Goal: Check status: Check status

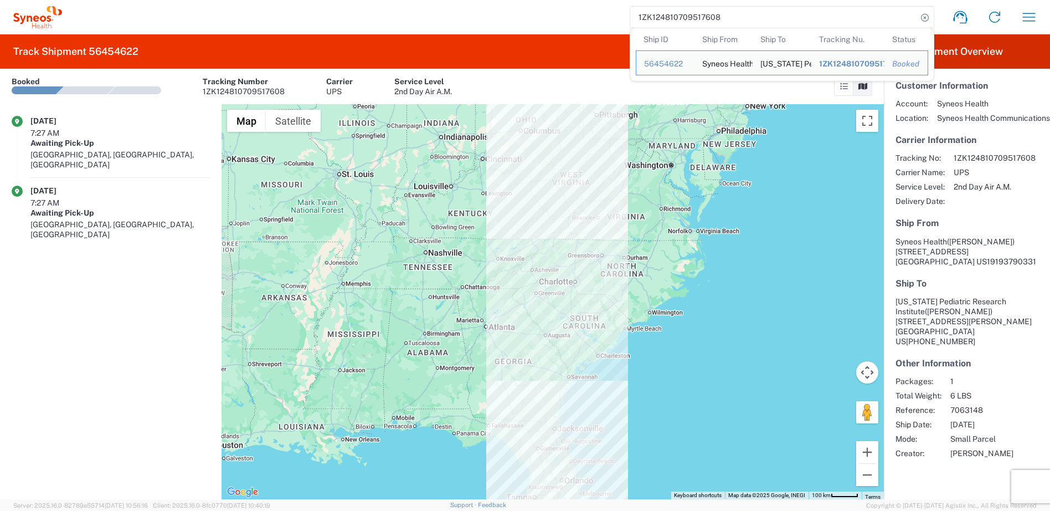
click at [715, 16] on input "1ZK124810709517608" at bounding box center [773, 17] width 287 height 21
drag, startPoint x: 0, startPoint y: 0, endPoint x: 715, endPoint y: 16, distance: 714.8
click at [715, 16] on input "1ZK124810709517608" at bounding box center [773, 17] width 287 height 21
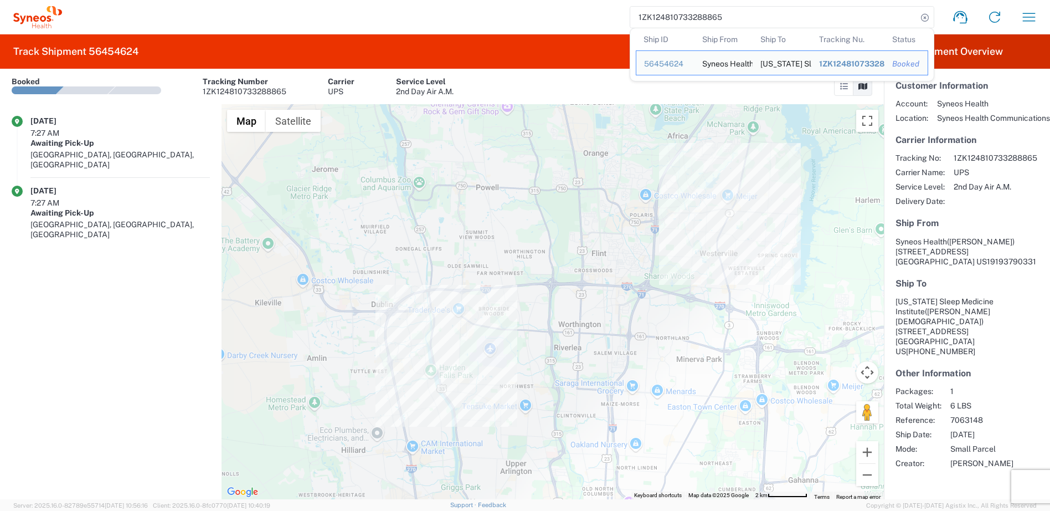
click at [683, 16] on input "1ZK124810733288865" at bounding box center [773, 17] width 287 height 21
paste input "14883211"
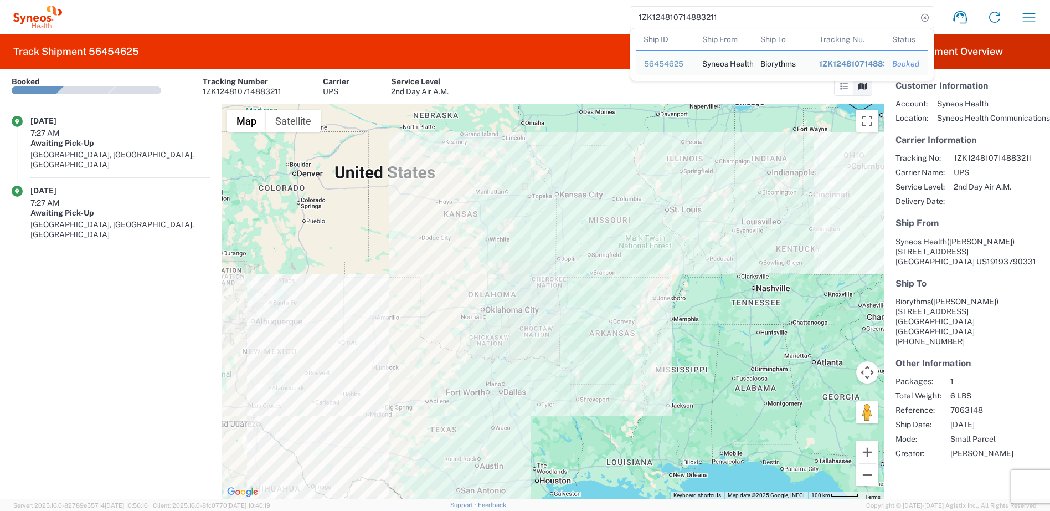
click at [694, 15] on input "1ZK124810714883211" at bounding box center [773, 17] width 287 height 21
paste input "2882647"
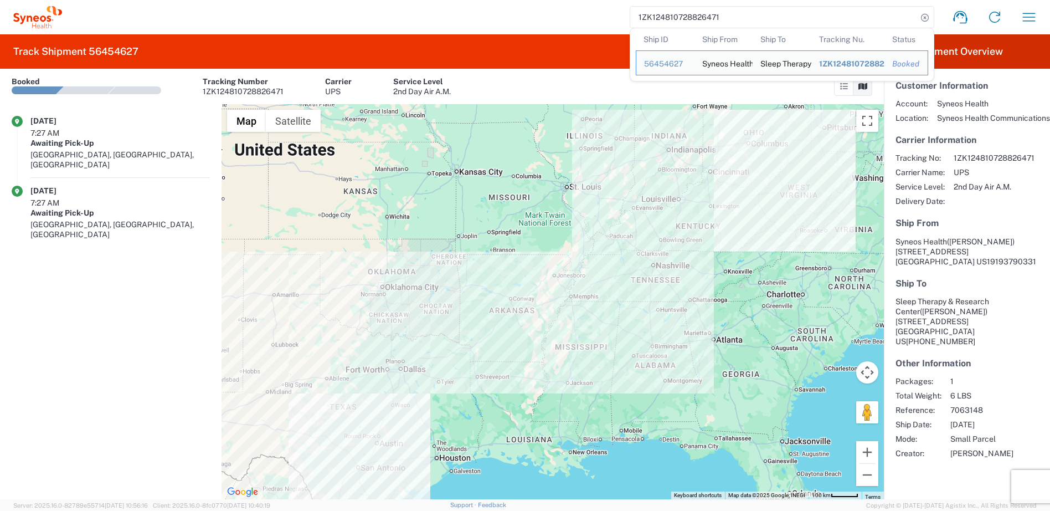
click at [695, 14] on input "1ZK124810728826471" at bounding box center [773, 17] width 287 height 21
paste input "3257087"
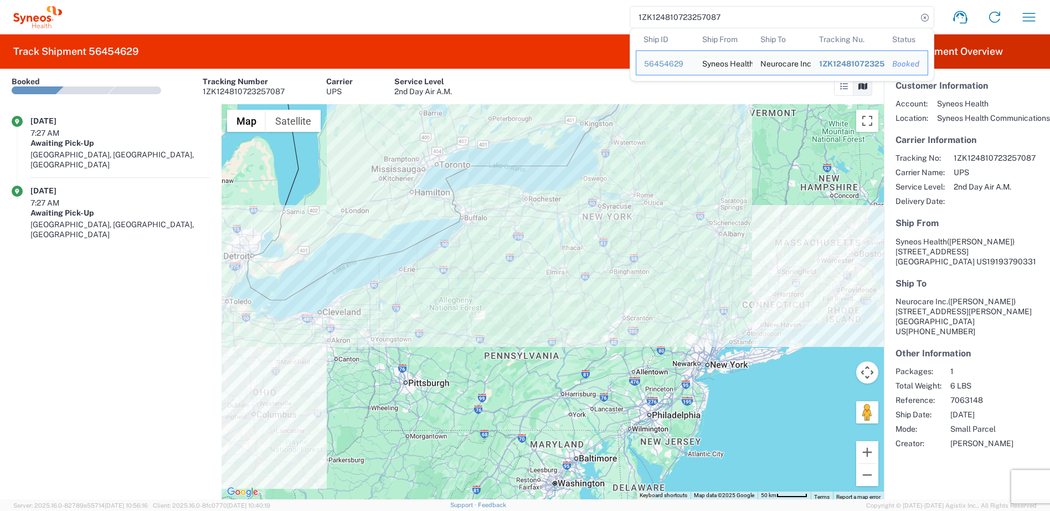
click at [679, 18] on input "1ZK124810723257087" at bounding box center [773, 17] width 287 height 21
paste input "06727226"
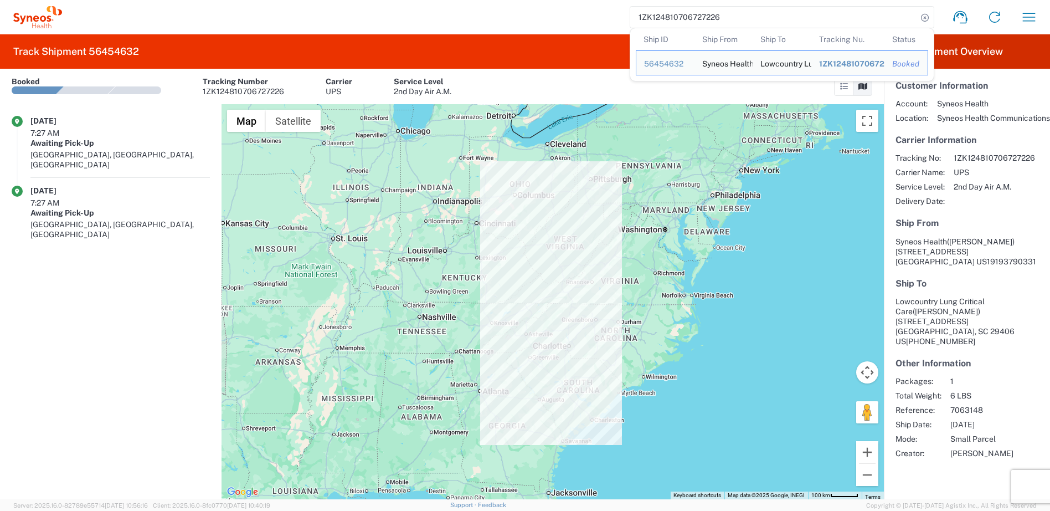
click at [688, 18] on input "1ZK124810706727226" at bounding box center [773, 17] width 287 height 21
paste input "13945638"
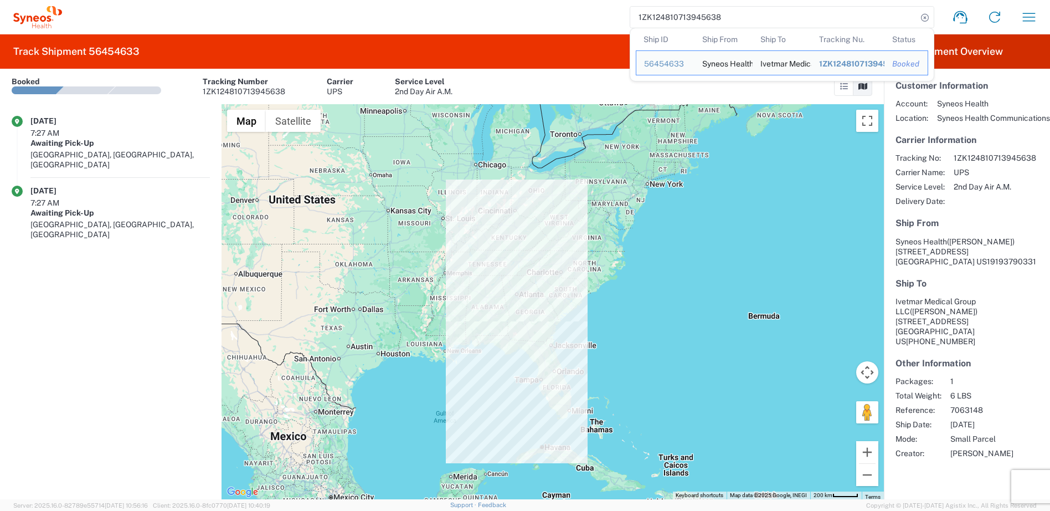
drag, startPoint x: 654, startPoint y: 7, endPoint x: 656, endPoint y: 17, distance: 9.7
click at [654, 7] on input "1ZK124810713945638" at bounding box center [773, 17] width 287 height 21
click at [656, 19] on input "1ZK124810713945638" at bounding box center [773, 17] width 287 height 21
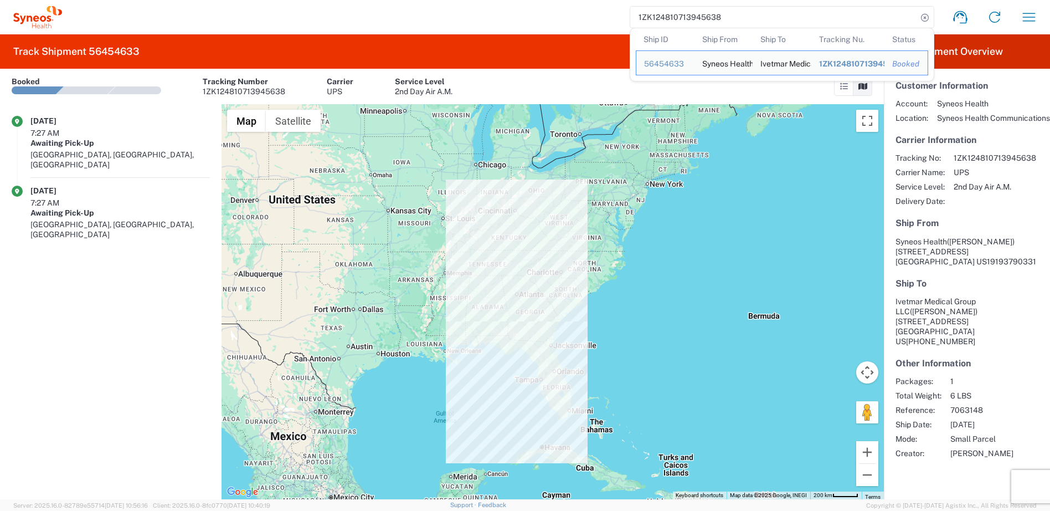
paste input "5674445"
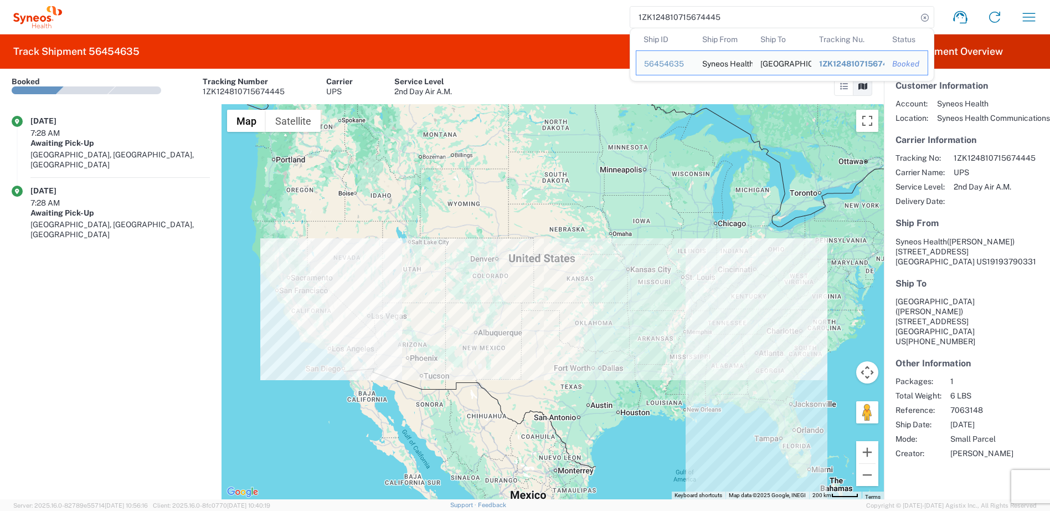
click at [684, 22] on input "1ZK124810715674445" at bounding box center [773, 17] width 287 height 21
paste input "06889650"
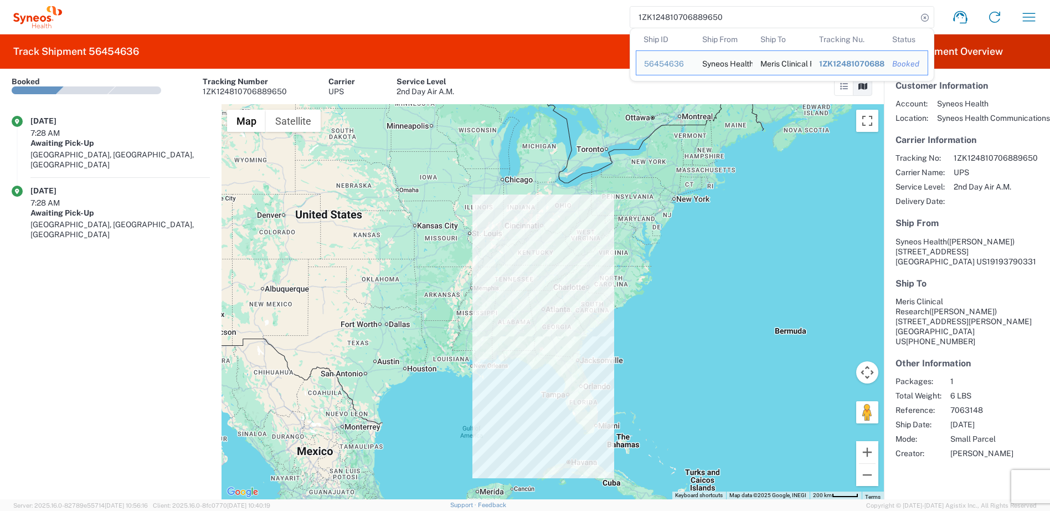
click at [669, 16] on input "1ZK124810706889650" at bounding box center [773, 17] width 287 height 21
paste input "37480694"
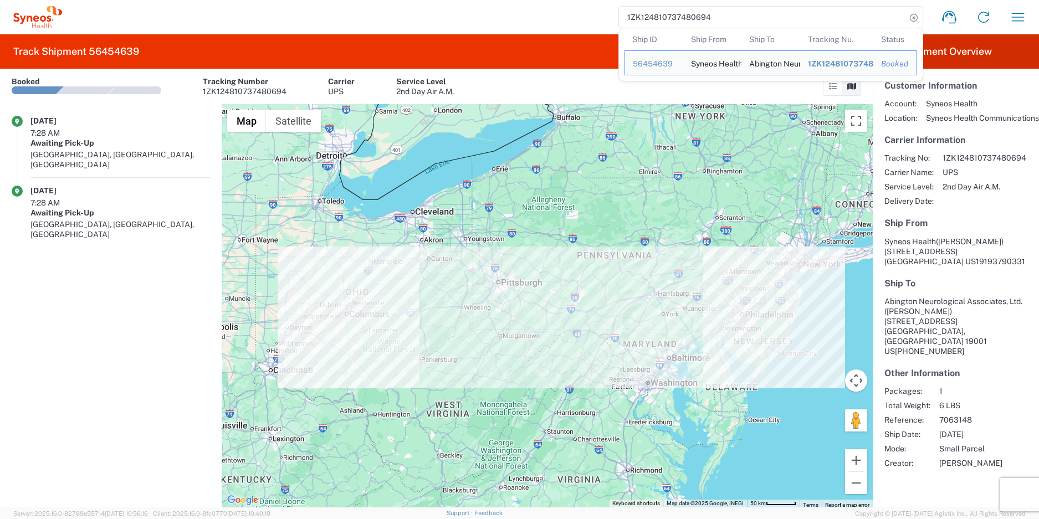
click at [651, 18] on input "1ZK124810737480694" at bounding box center [762, 17] width 287 height 21
paste input "08007269"
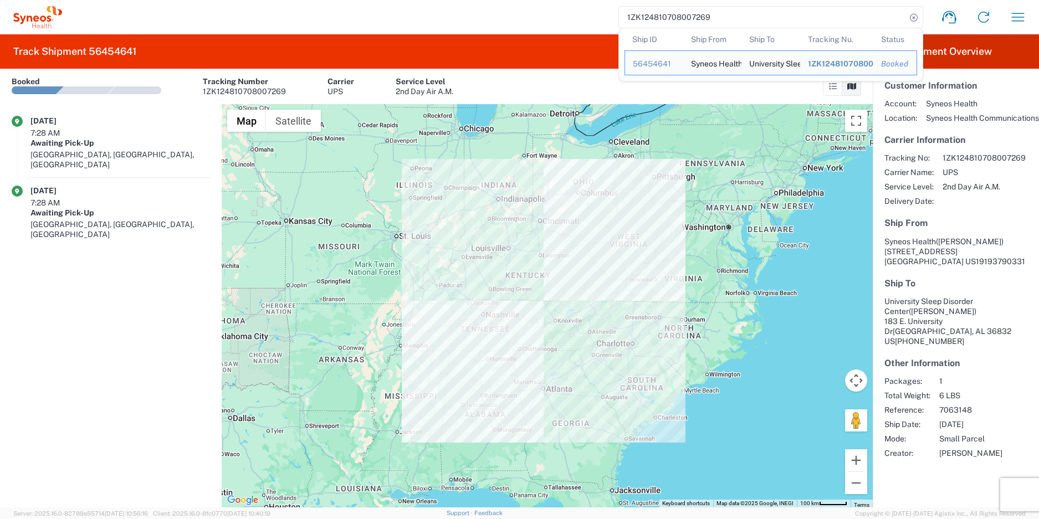
click at [667, 20] on input "1ZK124810708007269" at bounding box center [762, 17] width 287 height 21
paste input "18483271"
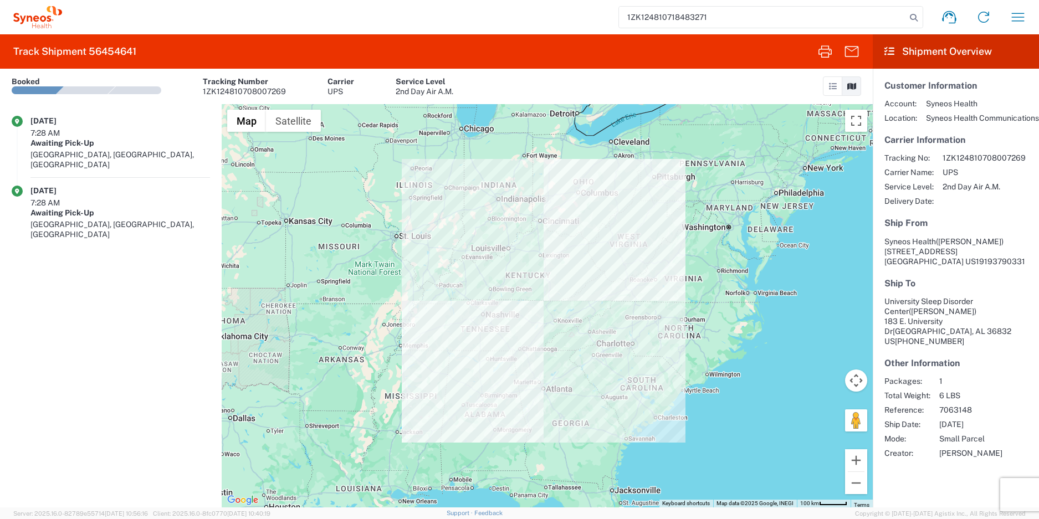
type input "1ZK124810718483271"
